Goal: Navigation & Orientation: Understand site structure

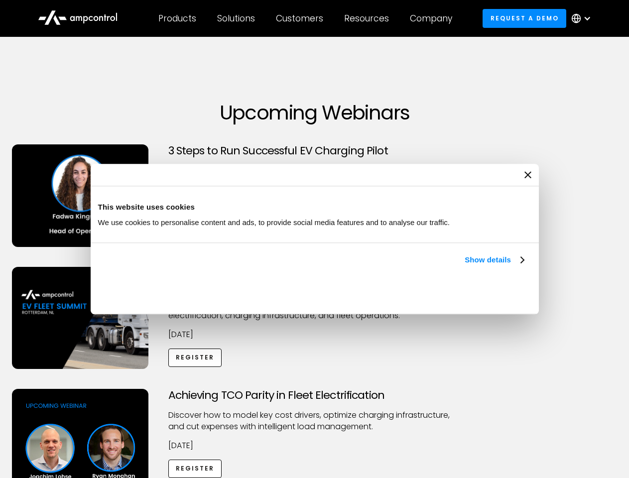
click at [464, 266] on link "Show details" at bounding box center [493, 260] width 59 height 12
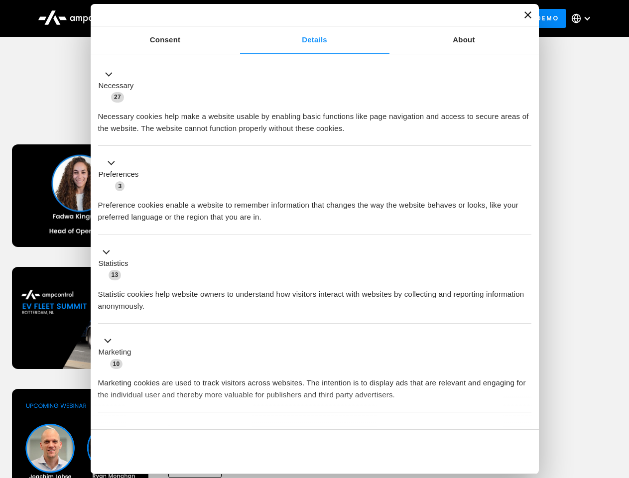
click at [525, 134] on div "Necessary cookies help make a website usable by enabling basic functions like p…" at bounding box center [314, 118] width 433 height 31
click at [618, 401] on div "Achieving TCO Parity in Fleet Electrification Discover how to model key cost dr…" at bounding box center [314, 467] width 625 height 156
click at [306, 18] on div "Customers" at bounding box center [299, 18] width 47 height 11
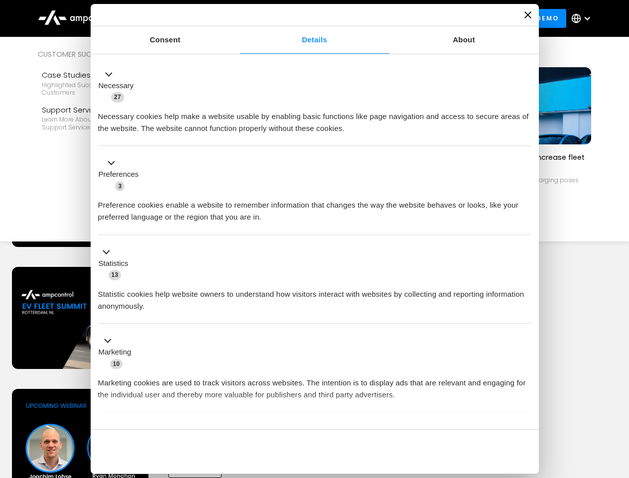
click at [177, 18] on div "Products" at bounding box center [177, 18] width 38 height 11
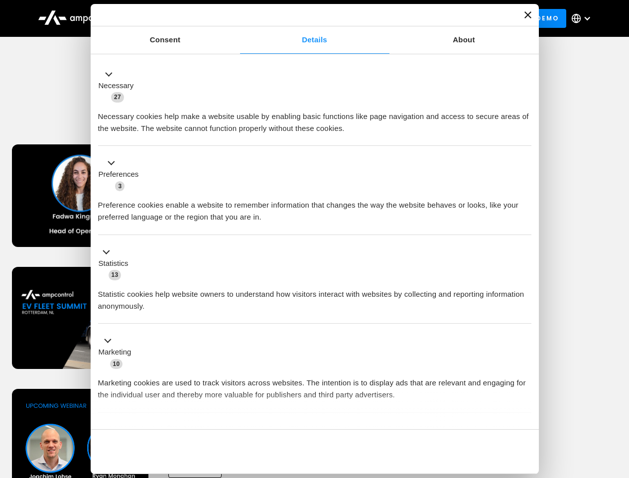
click at [236, 18] on div "Solutions" at bounding box center [236, 18] width 38 height 11
click at [301, 18] on div "Customers" at bounding box center [299, 18] width 47 height 11
click at [368, 18] on div "Resources" at bounding box center [366, 18] width 45 height 11
click at [434, 18] on div "Company" at bounding box center [431, 18] width 42 height 11
click at [583, 18] on div at bounding box center [587, 18] width 8 height 8
